Goal: Transaction & Acquisition: Download file/media

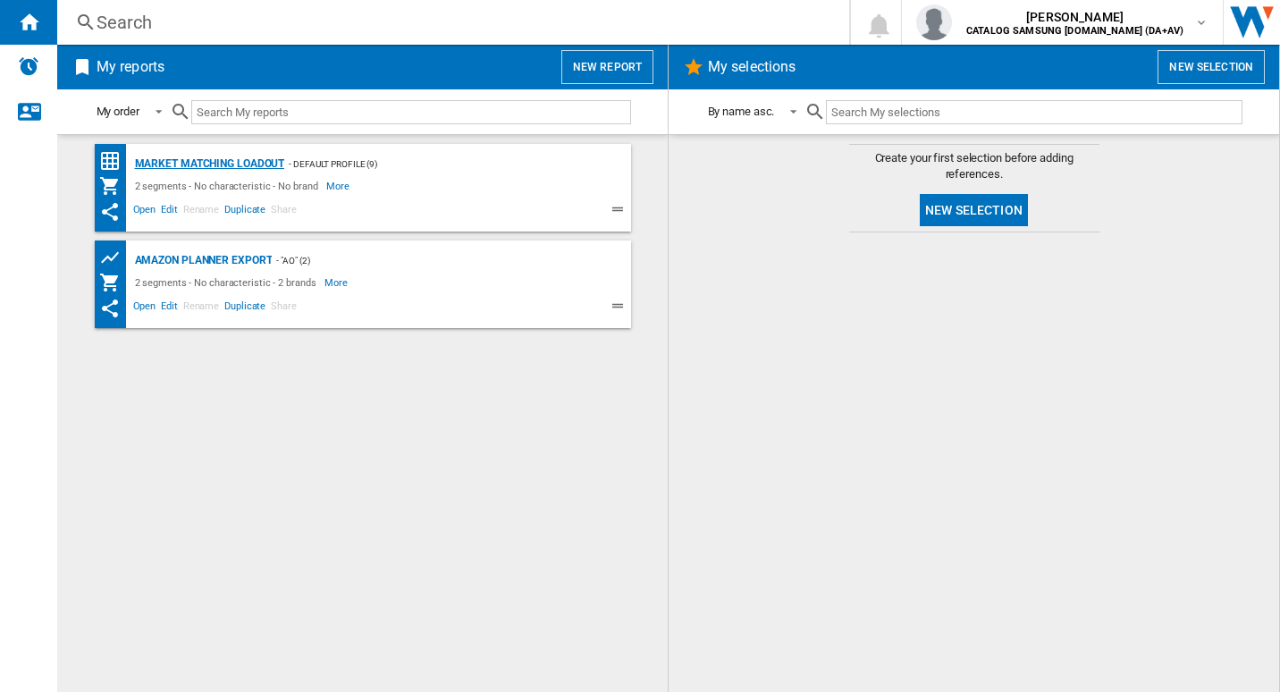
click at [258, 161] on div "Market Matching Loadout" at bounding box center [208, 164] width 155 height 22
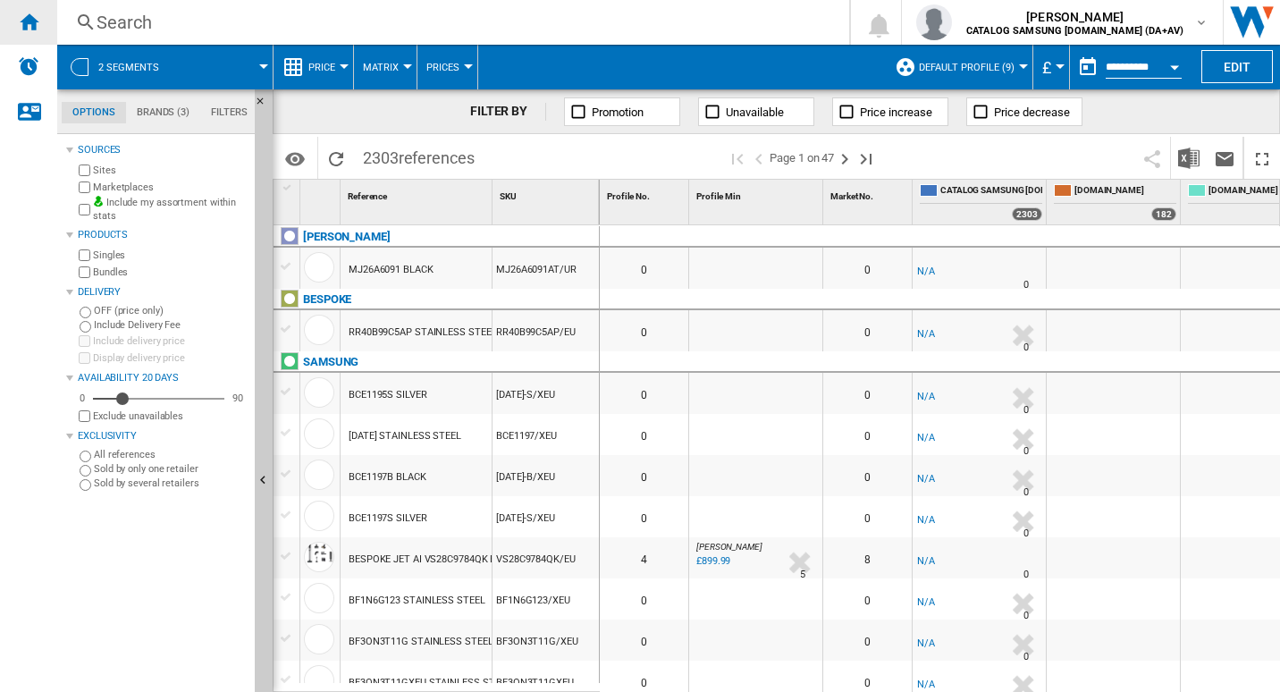
click at [36, 17] on ng-md-icon "Home" at bounding box center [28, 21] width 21 height 21
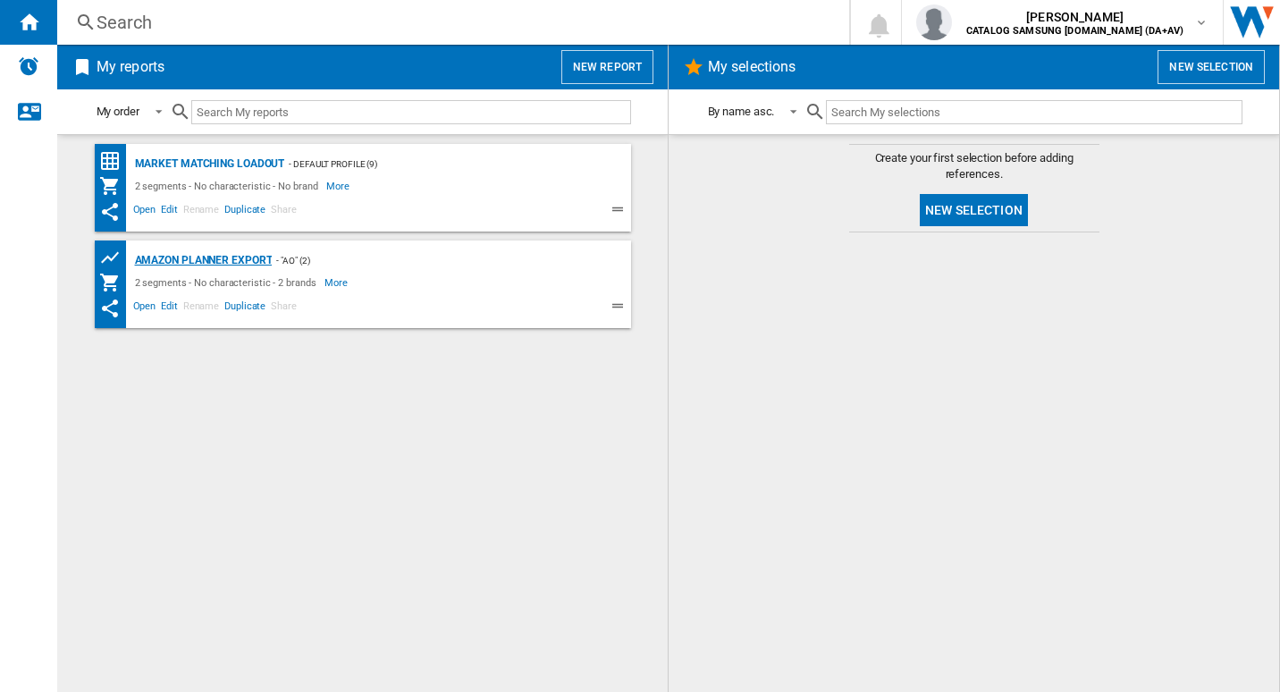
click at [202, 258] on div "Amazon Planner Export" at bounding box center [202, 260] width 142 height 22
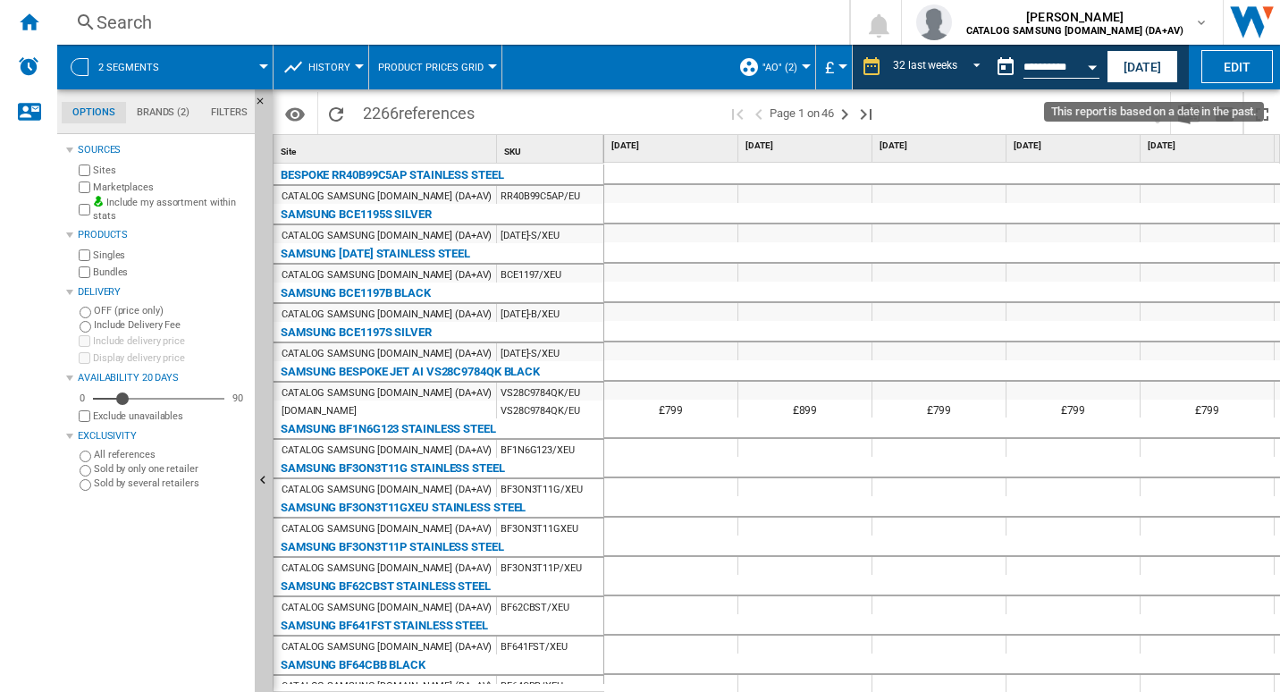
click at [1083, 67] on button "Open calendar" at bounding box center [1093, 64] width 32 height 32
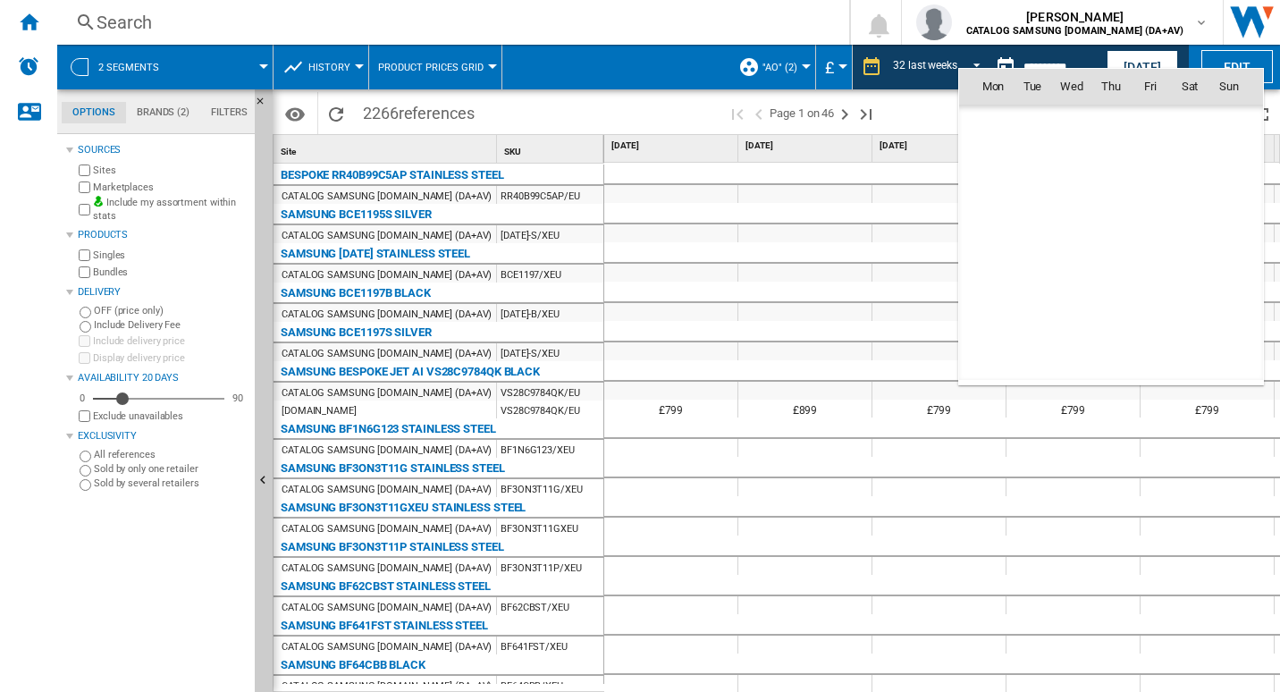
scroll to position [7109, 0]
click at [811, 343] on div at bounding box center [640, 346] width 1280 height 692
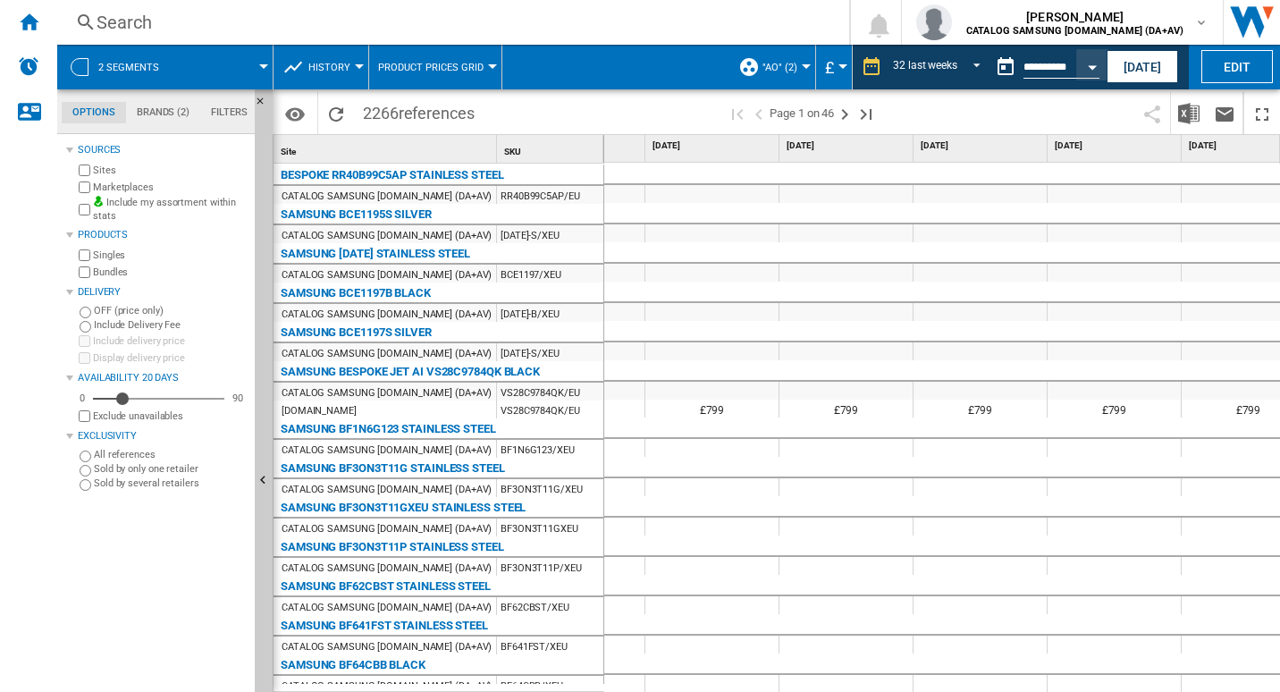
scroll to position [0, 0]
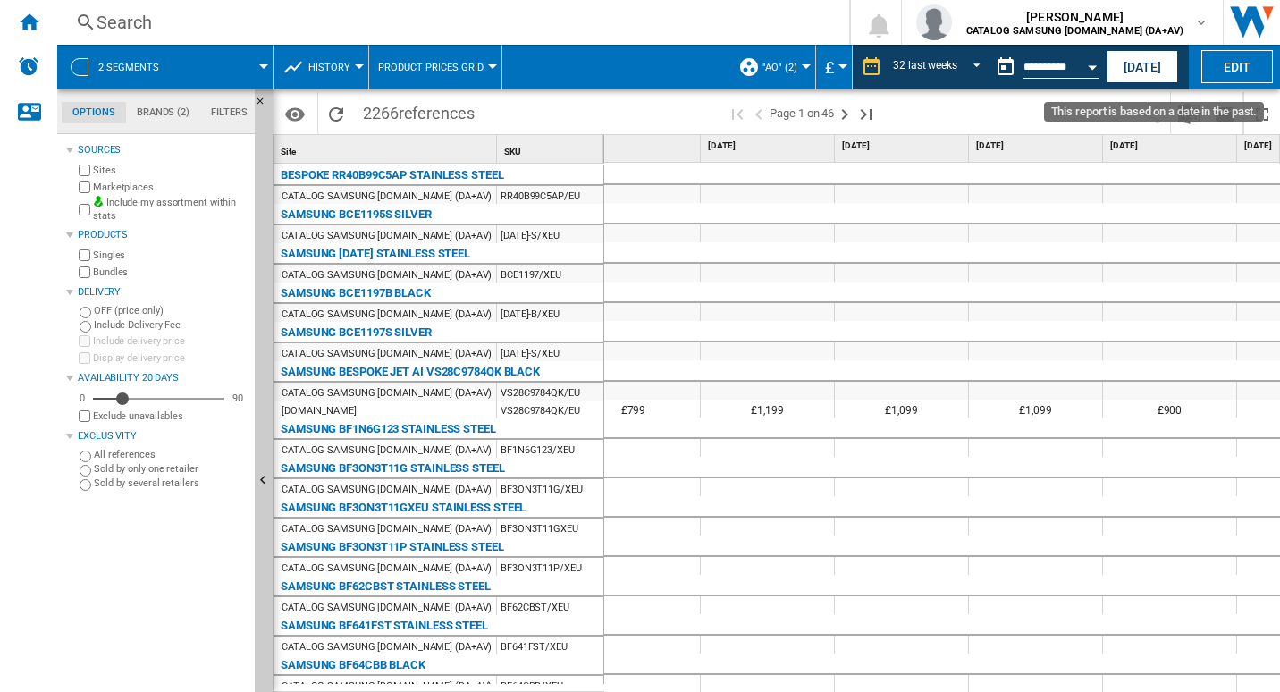
click at [1090, 68] on div "Open calendar" at bounding box center [1092, 67] width 9 height 4
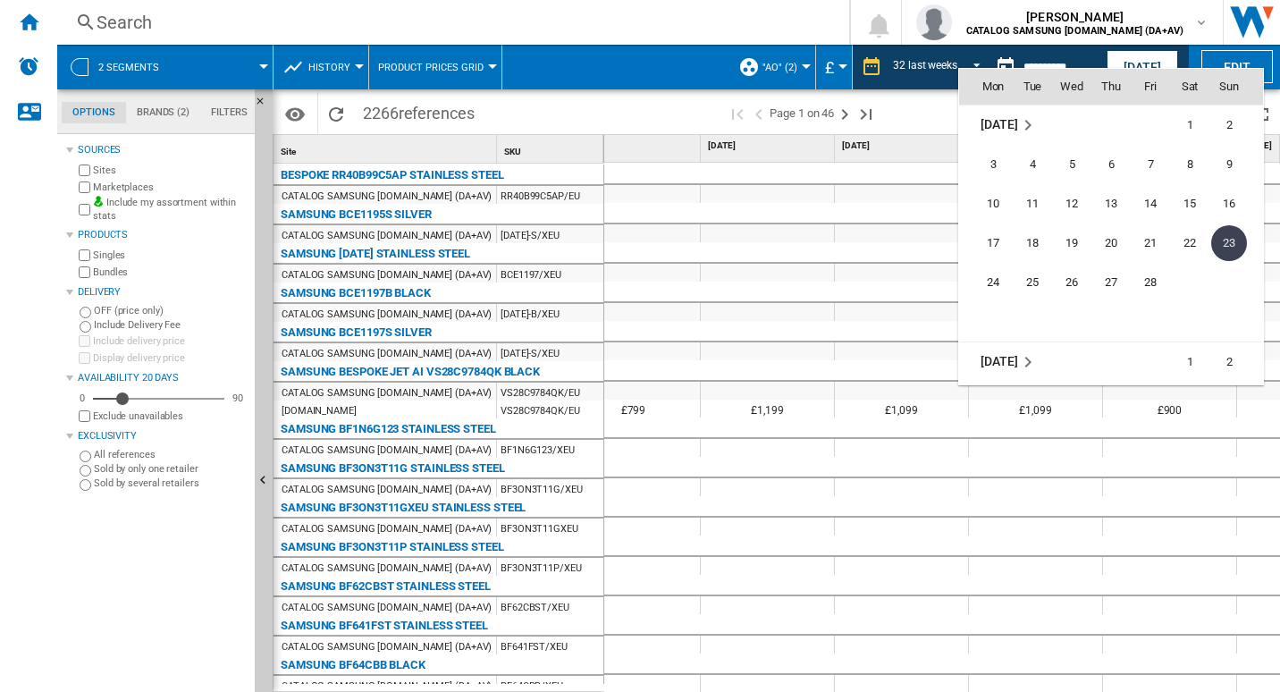
click at [888, 273] on div at bounding box center [640, 346] width 1280 height 692
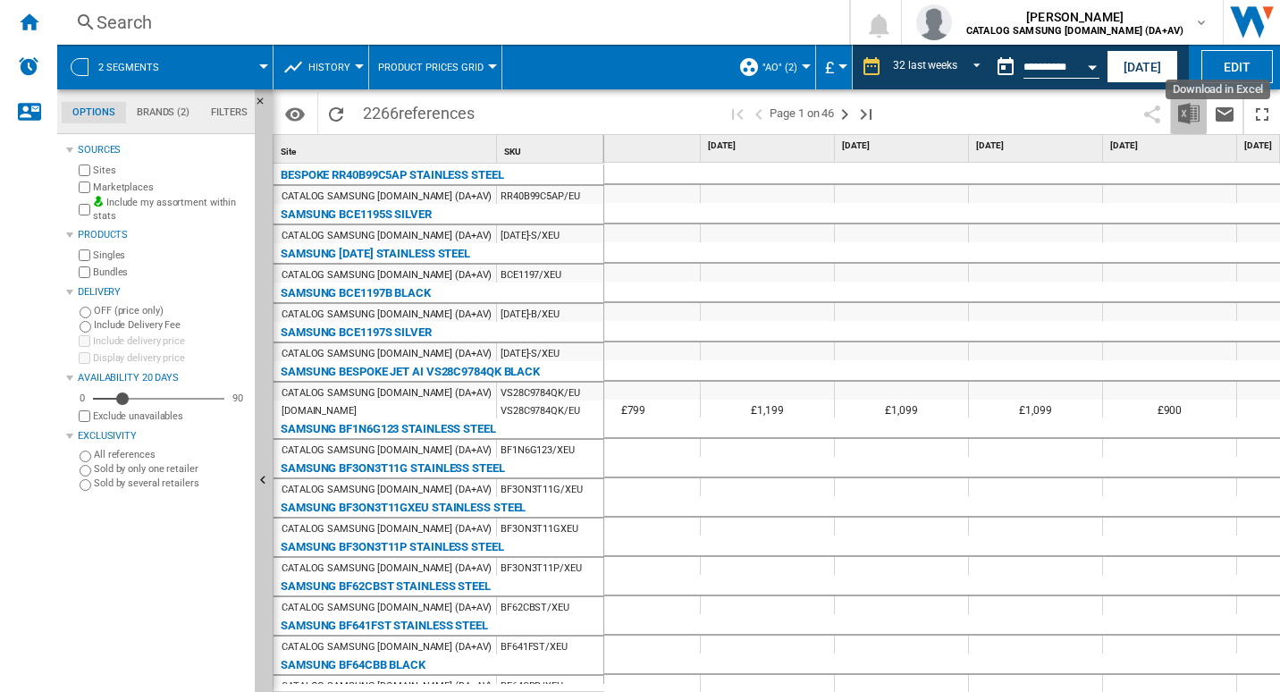
click at [1195, 123] on img "Download in Excel" at bounding box center [1189, 113] width 21 height 21
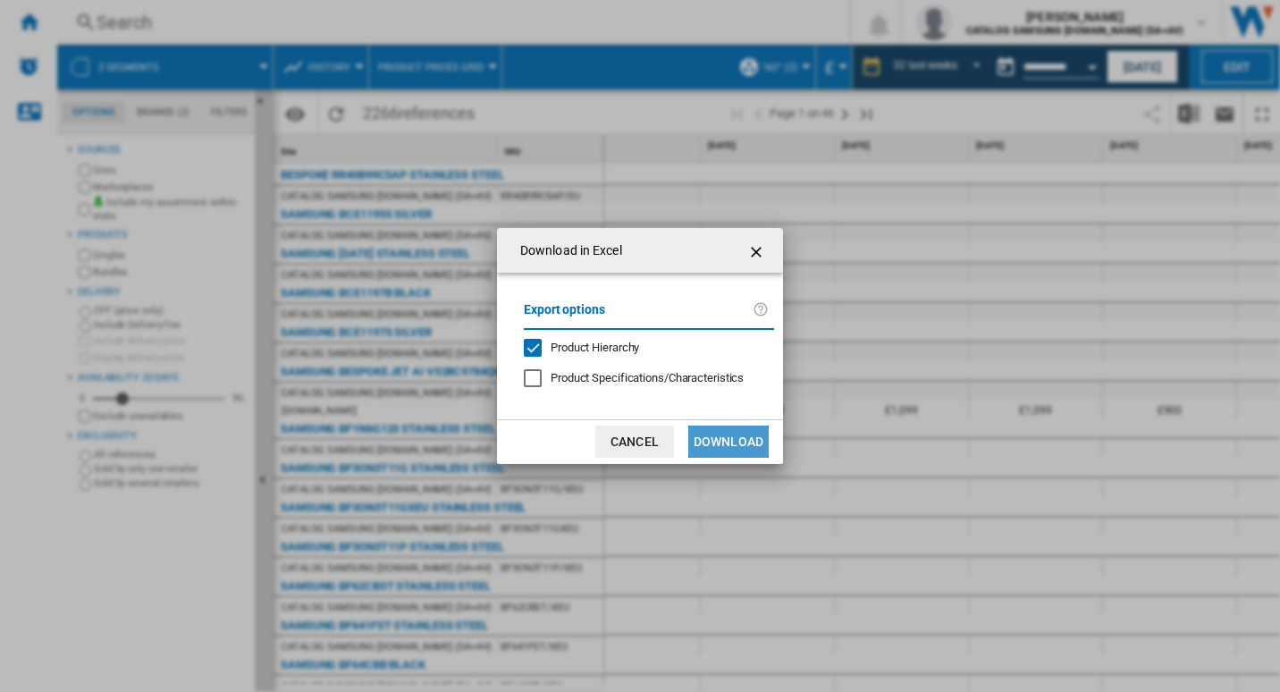
click at [733, 440] on button "Download" at bounding box center [729, 442] width 80 height 32
